Goal: Download file/media

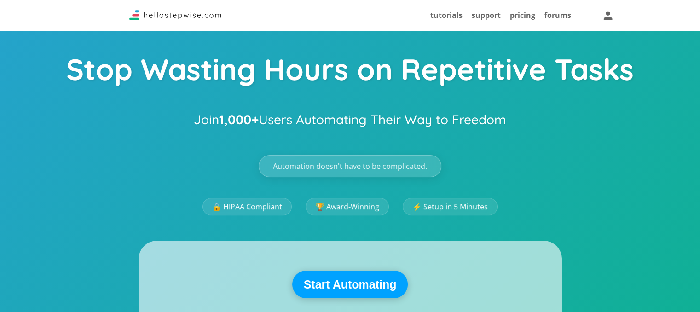
scroll to position [59, 0]
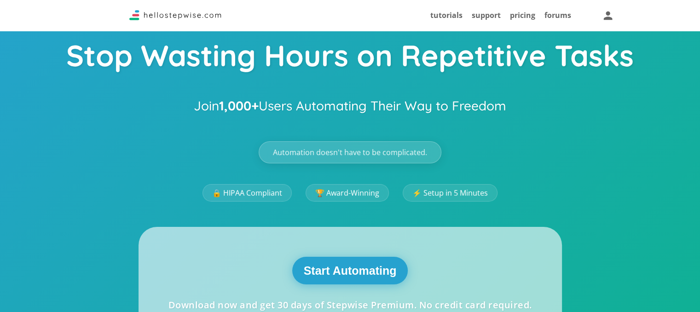
click at [358, 264] on button "Start Automating" at bounding box center [350, 271] width 116 height 28
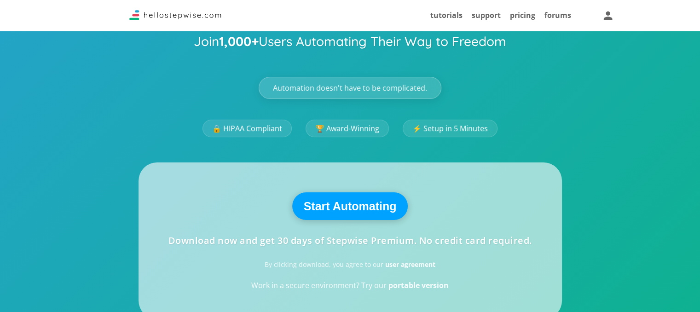
scroll to position [123, 0]
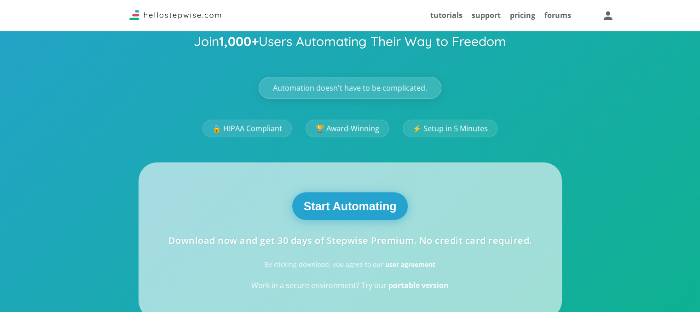
click at [332, 215] on button "Start Automating" at bounding box center [350, 206] width 116 height 28
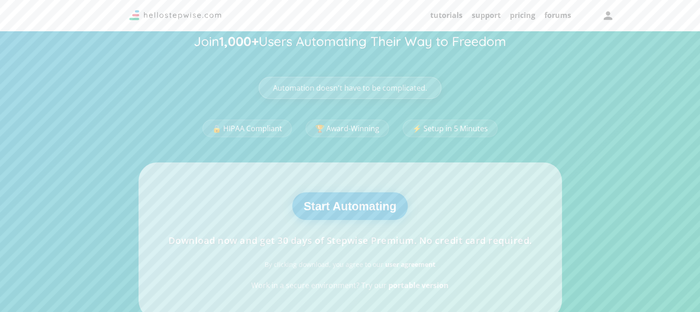
click at [332, 215] on button "Start Automating" at bounding box center [350, 206] width 116 height 28
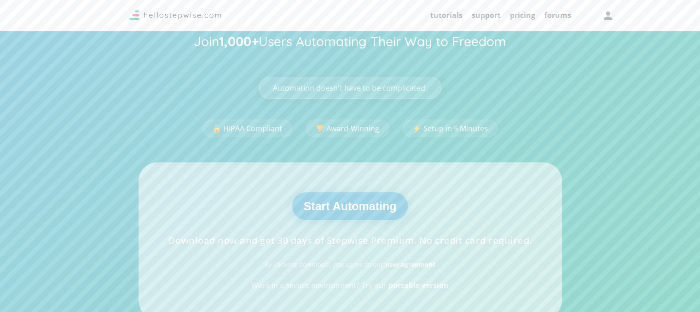
click at [332, 215] on button "Start Automating" at bounding box center [350, 206] width 116 height 28
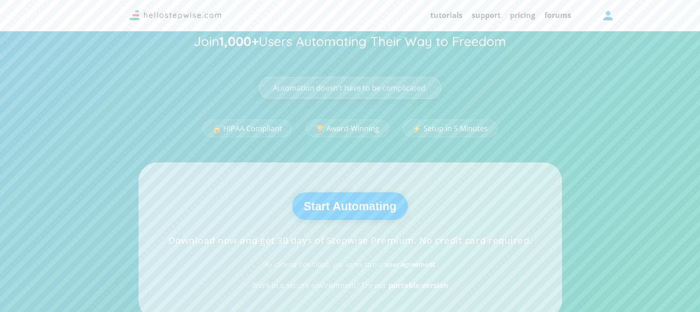
click at [456, 16] on icon "button" at bounding box center [607, 15] width 14 height 14
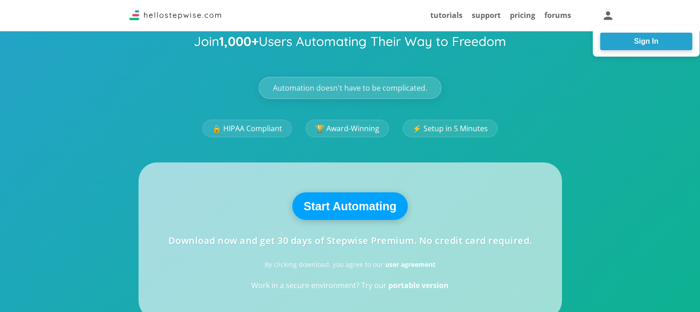
click at [456, 79] on div at bounding box center [350, 156] width 700 height 312
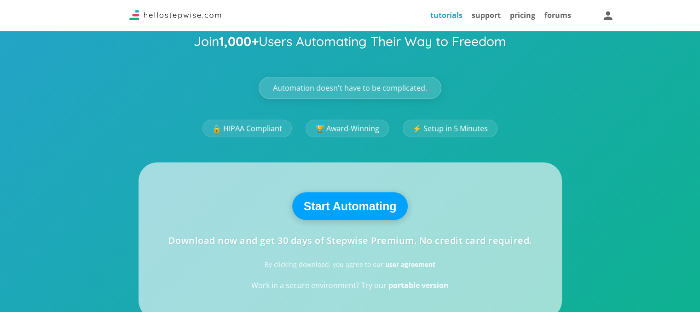
click at [445, 12] on link "tutorials" at bounding box center [446, 15] width 32 height 10
